Goal: Register for event/course

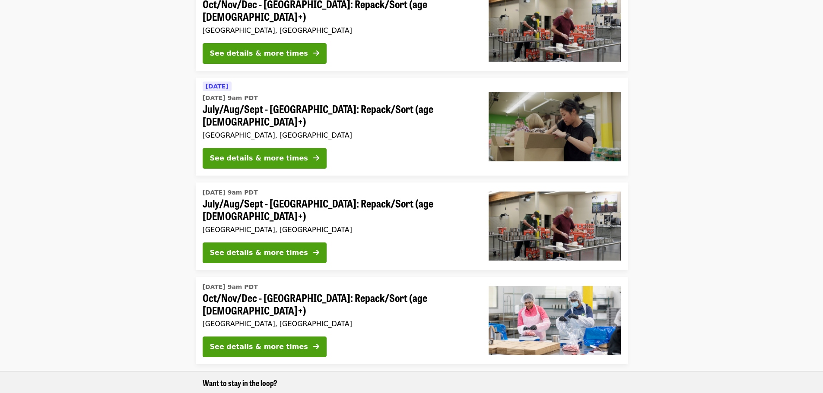
scroll to position [345, 0]
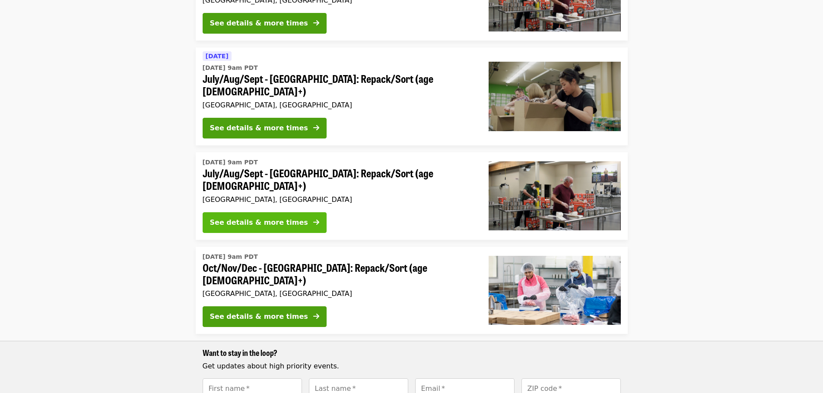
click at [244, 218] on div "See details & more times" at bounding box center [259, 223] width 98 height 10
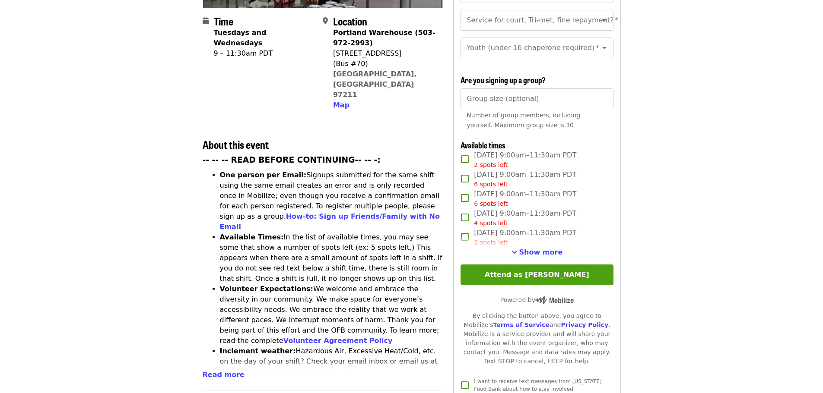
scroll to position [216, 0]
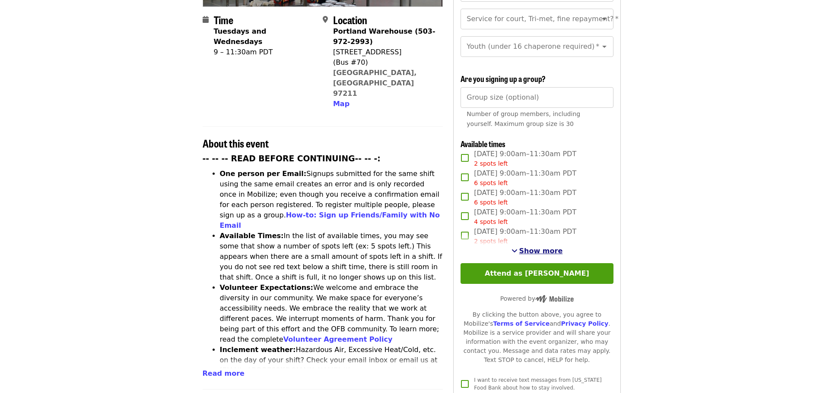
click at [545, 249] on span "Show more" at bounding box center [541, 251] width 44 height 8
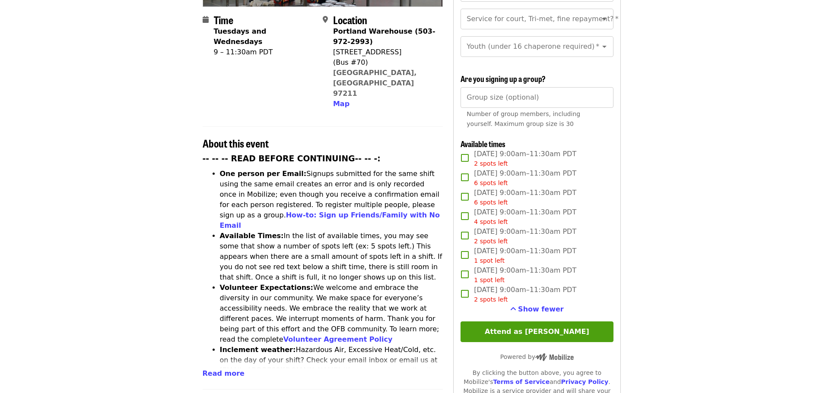
scroll to position [0, 0]
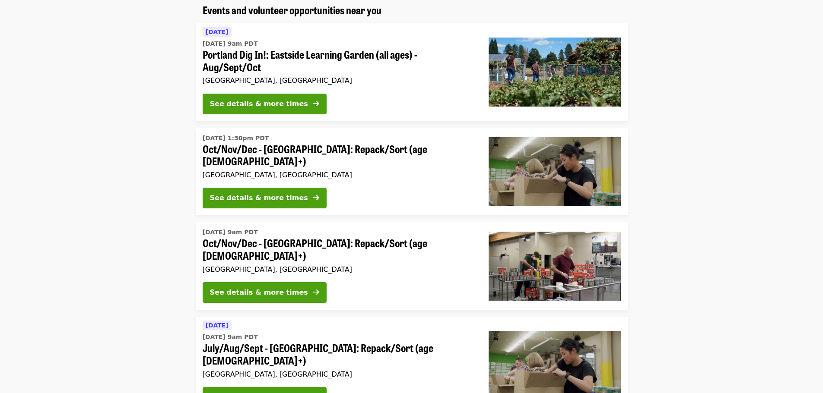
scroll to position [259, 0]
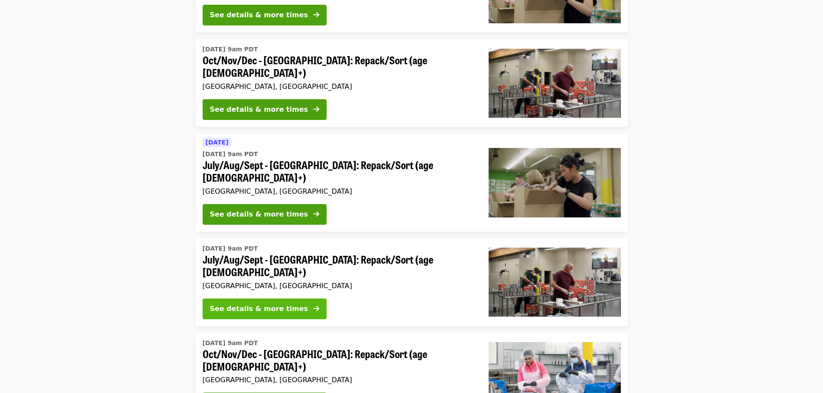
click at [264, 304] on div "See details & more times" at bounding box center [259, 309] width 98 height 10
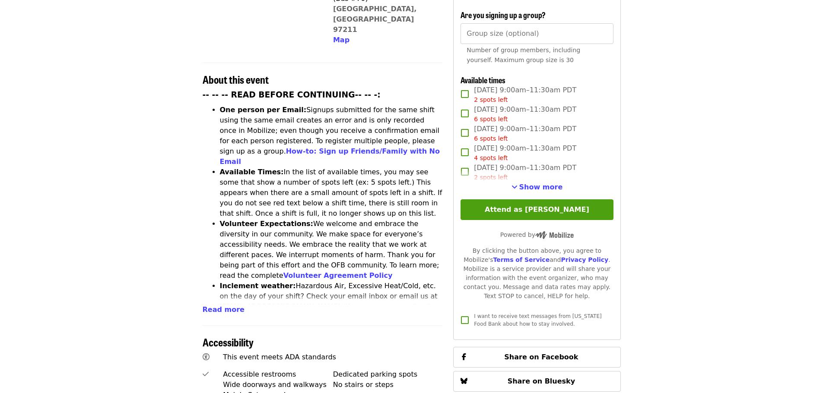
scroll to position [290, 0]
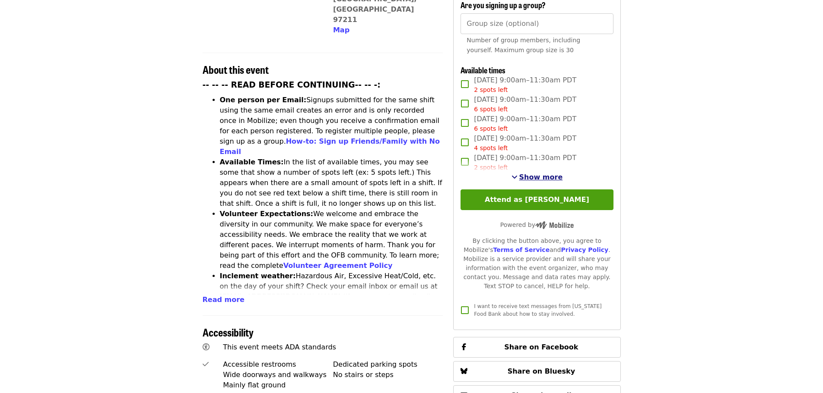
click at [541, 174] on span "Show more" at bounding box center [541, 177] width 44 height 8
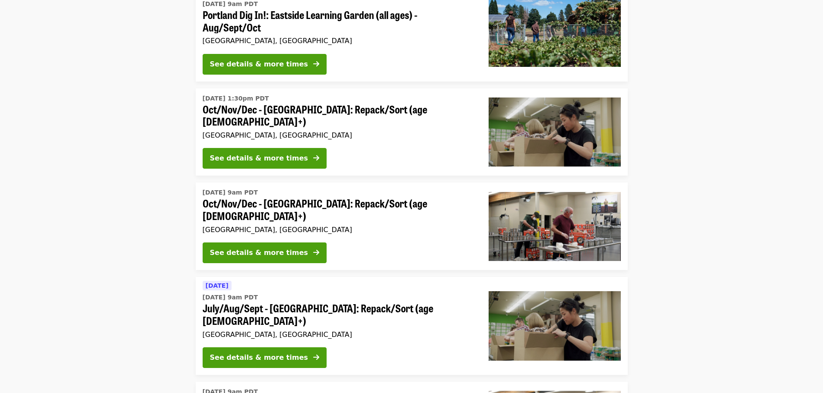
scroll to position [86, 0]
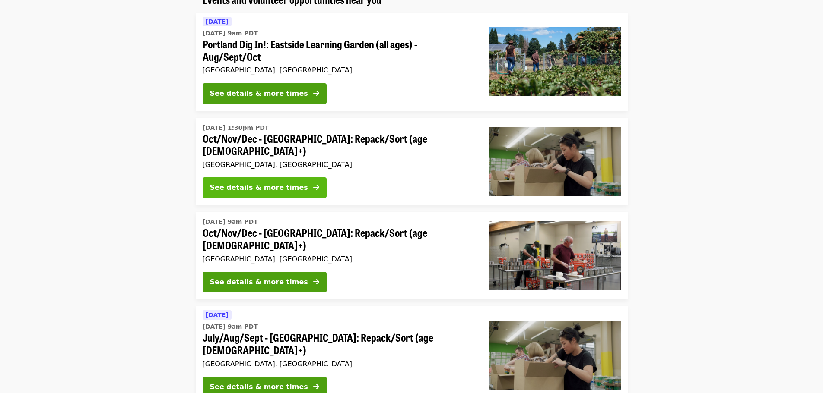
click at [260, 185] on div "See details & more times" at bounding box center [259, 188] width 98 height 10
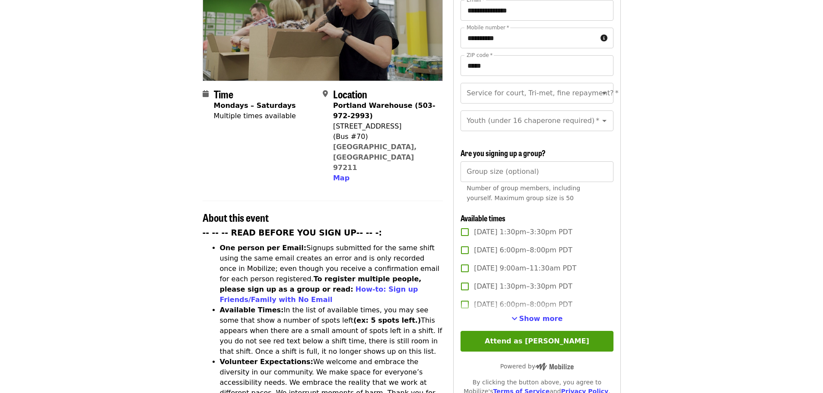
scroll to position [216, 0]
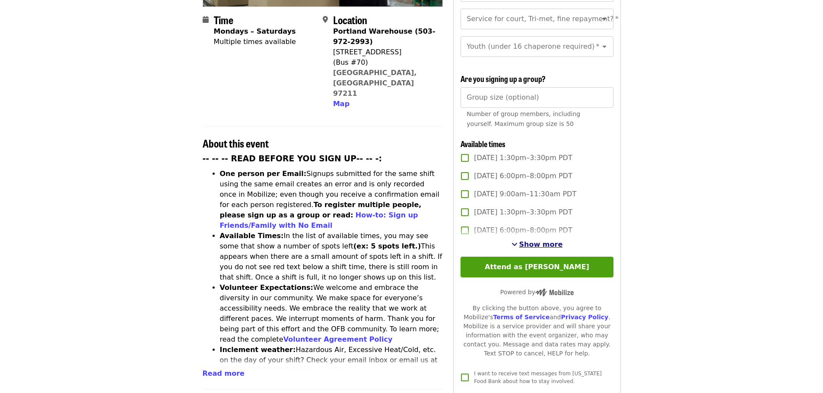
click at [546, 244] on span "Show more" at bounding box center [541, 244] width 44 height 8
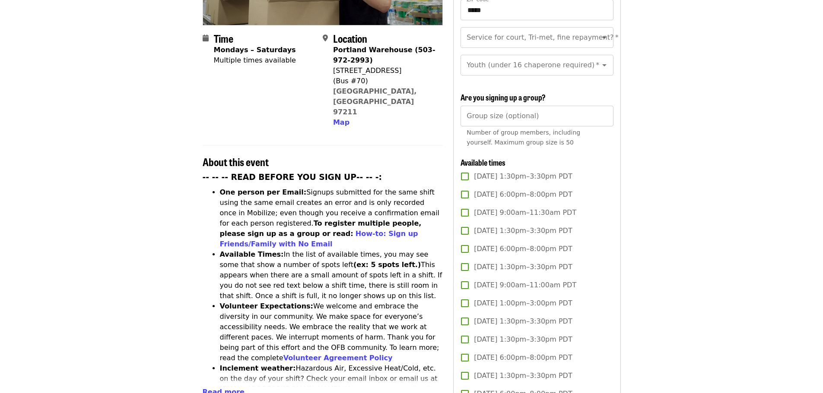
scroll to position [86, 0]
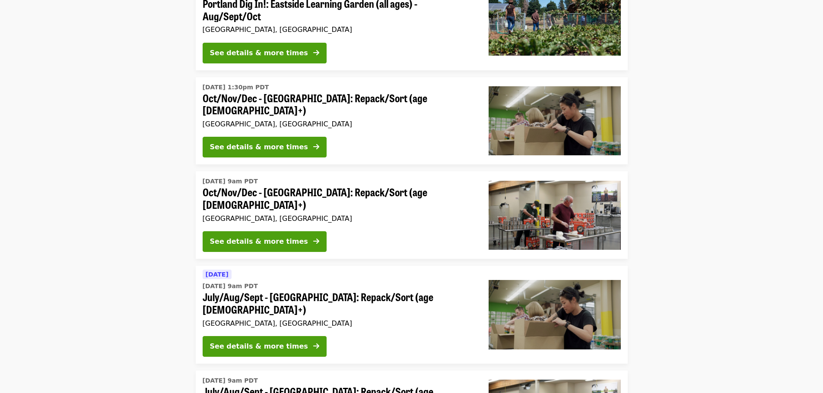
scroll to position [130, 0]
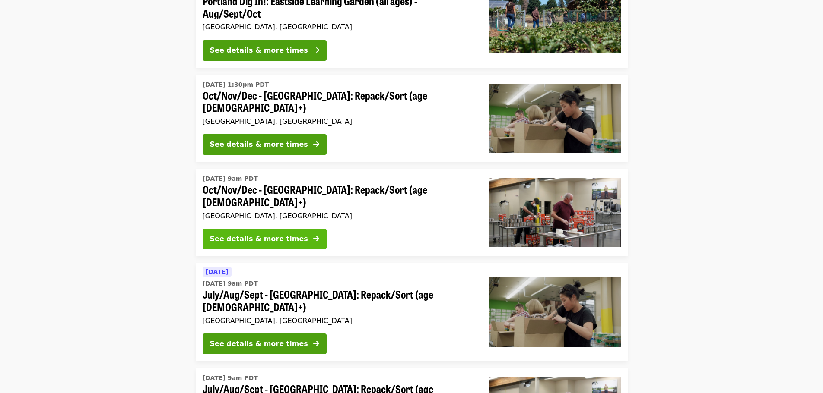
click at [278, 234] on div "See details & more times" at bounding box center [259, 239] width 98 height 10
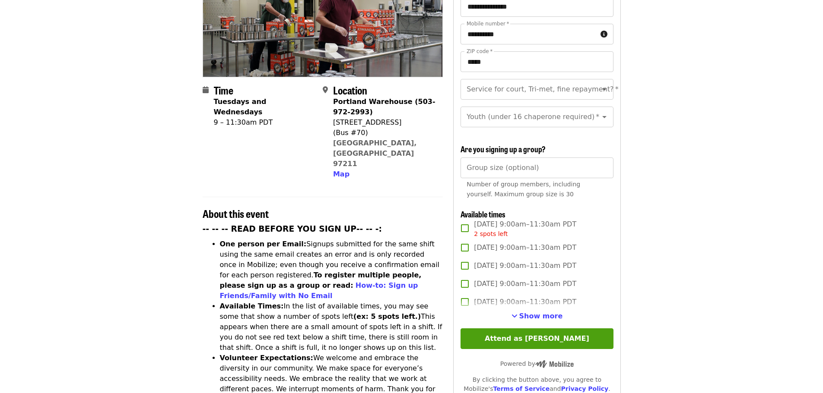
scroll to position [302, 0]
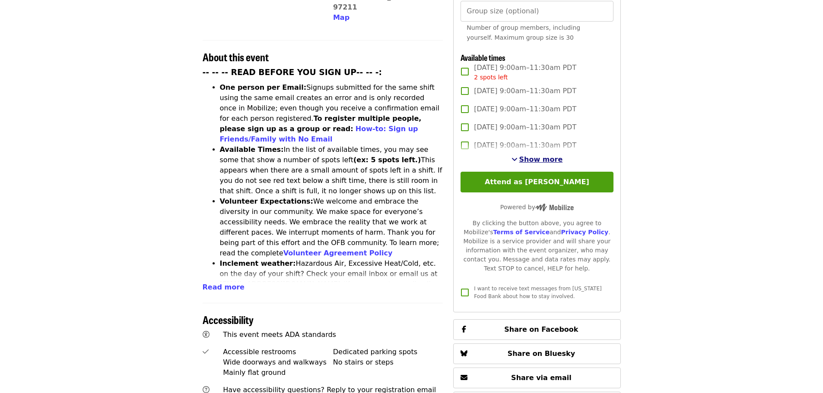
click at [538, 161] on span "Show more" at bounding box center [541, 159] width 44 height 8
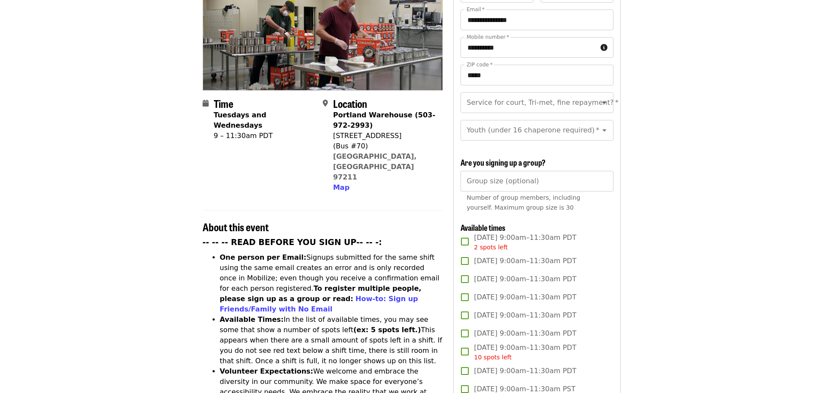
scroll to position [0, 0]
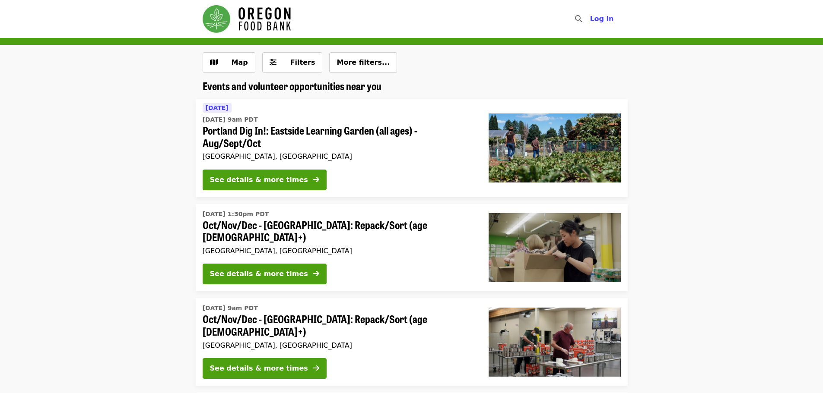
scroll to position [130, 0]
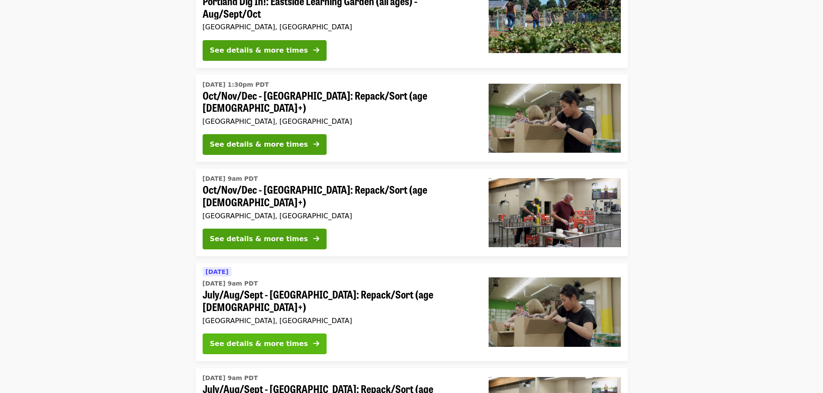
click at [282, 339] on div "See details & more times" at bounding box center [259, 344] width 98 height 10
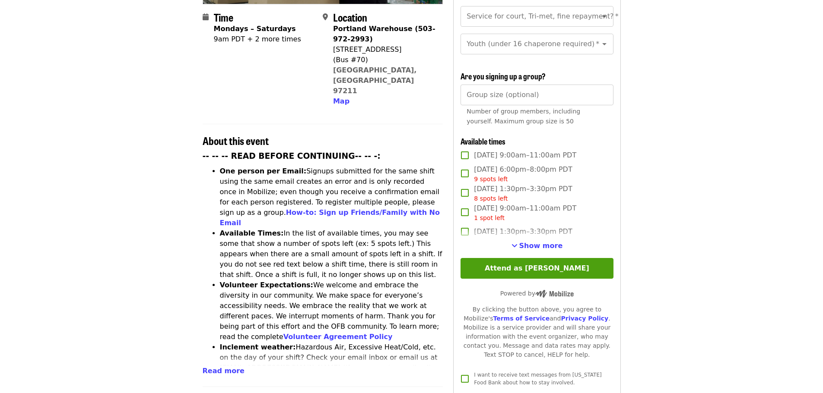
scroll to position [259, 0]
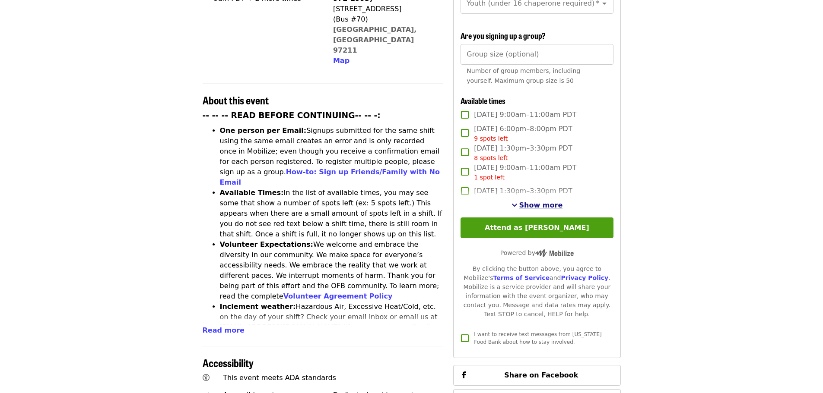
click at [544, 203] on span "Show more" at bounding box center [541, 205] width 44 height 8
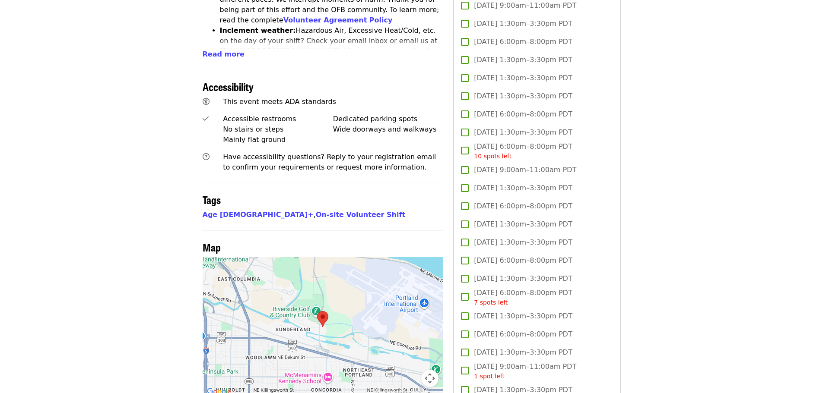
scroll to position [604, 0]
